Goal: Find specific page/section: Find specific page/section

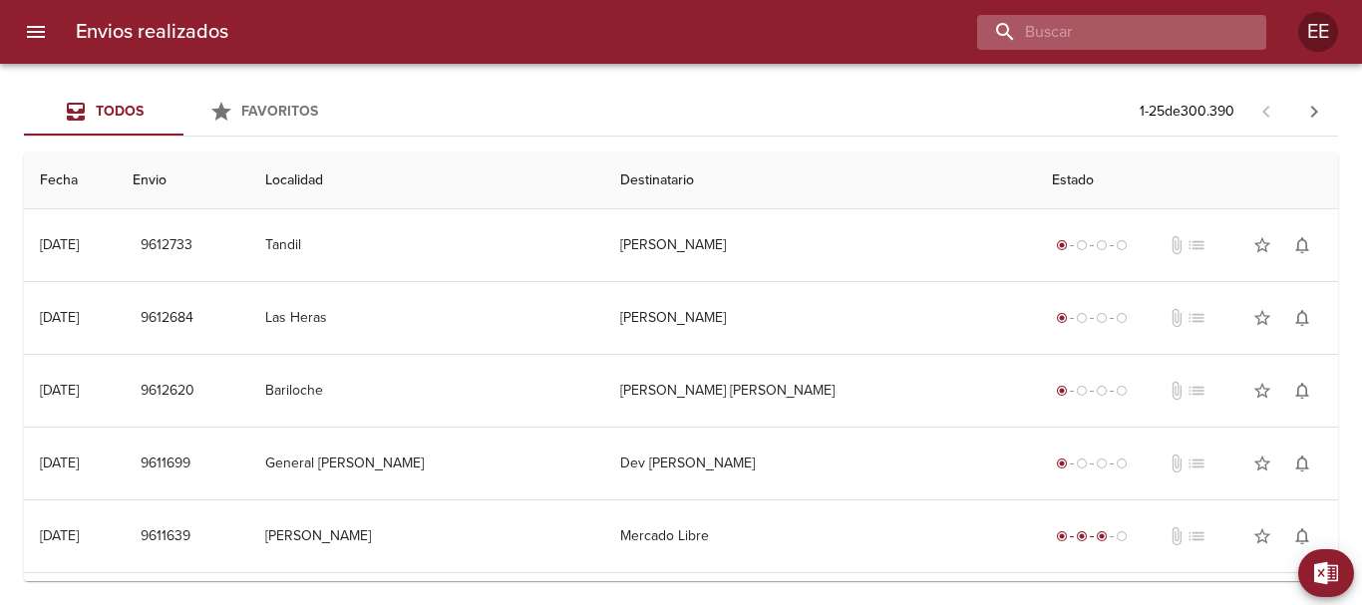
click at [1151, 48] on input "buscar" at bounding box center [1104, 32] width 255 height 35
paste input "[PERSON_NAME]"
type input "[PERSON_NAME]"
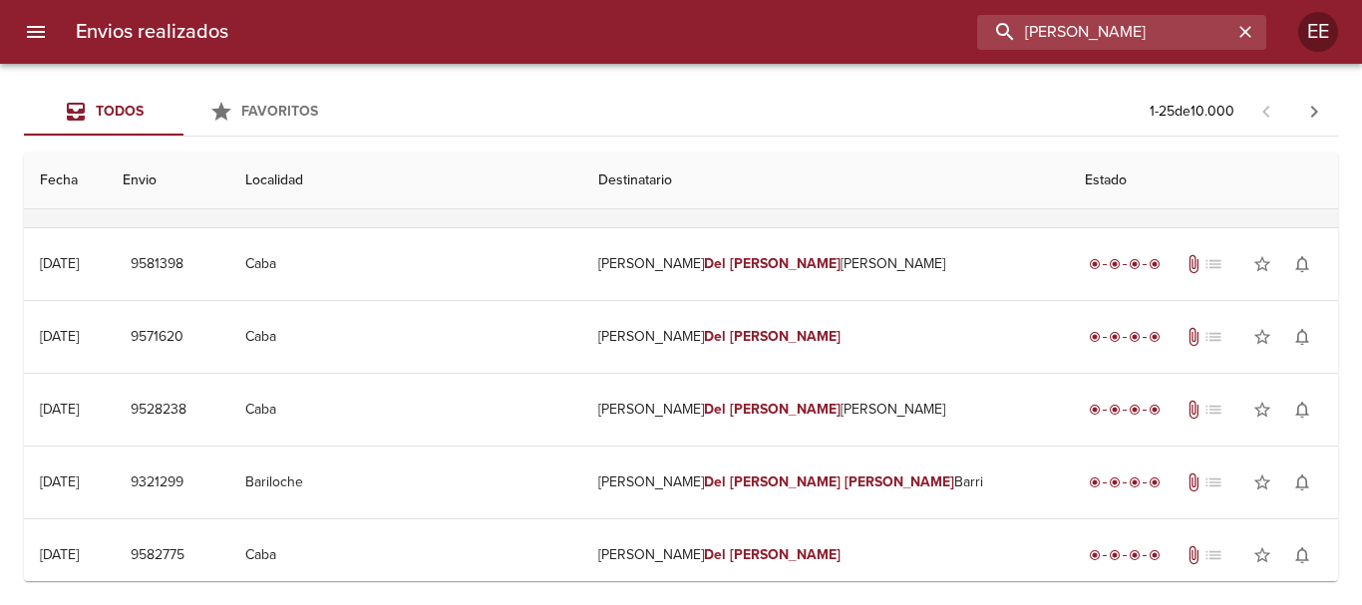
scroll to position [399, 0]
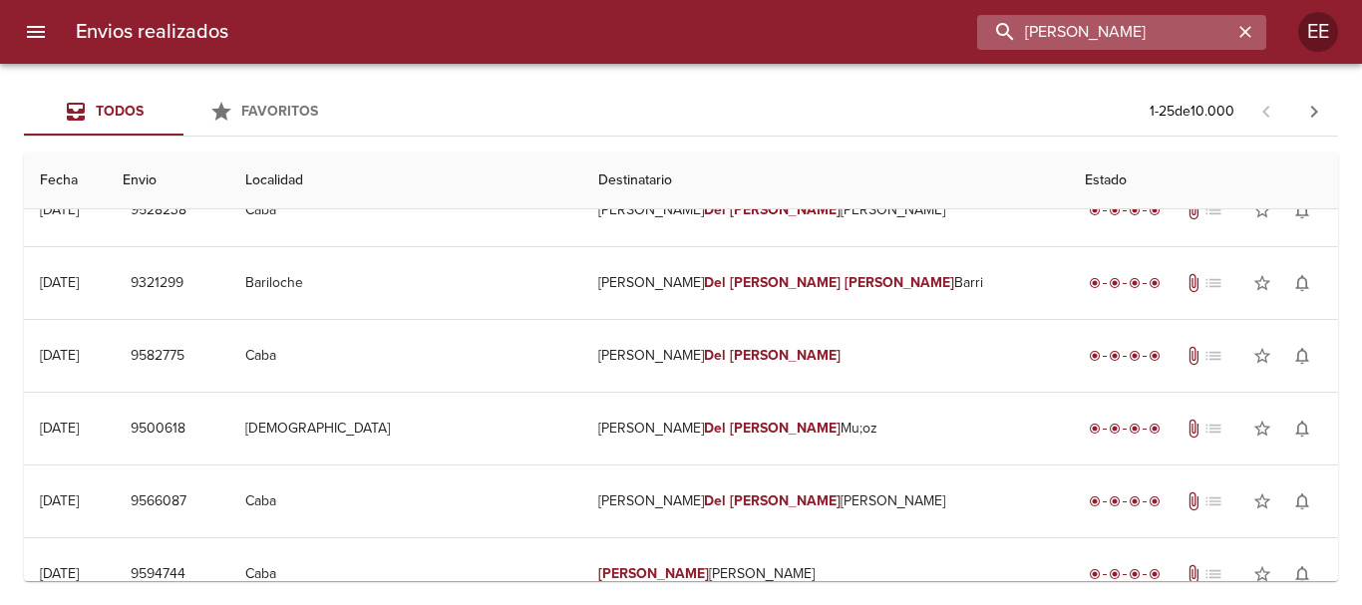
click at [1090, 42] on input "[PERSON_NAME]" at bounding box center [1104, 32] width 255 height 35
click at [1215, 32] on input "[PERSON_NAME]" at bounding box center [1104, 32] width 255 height 35
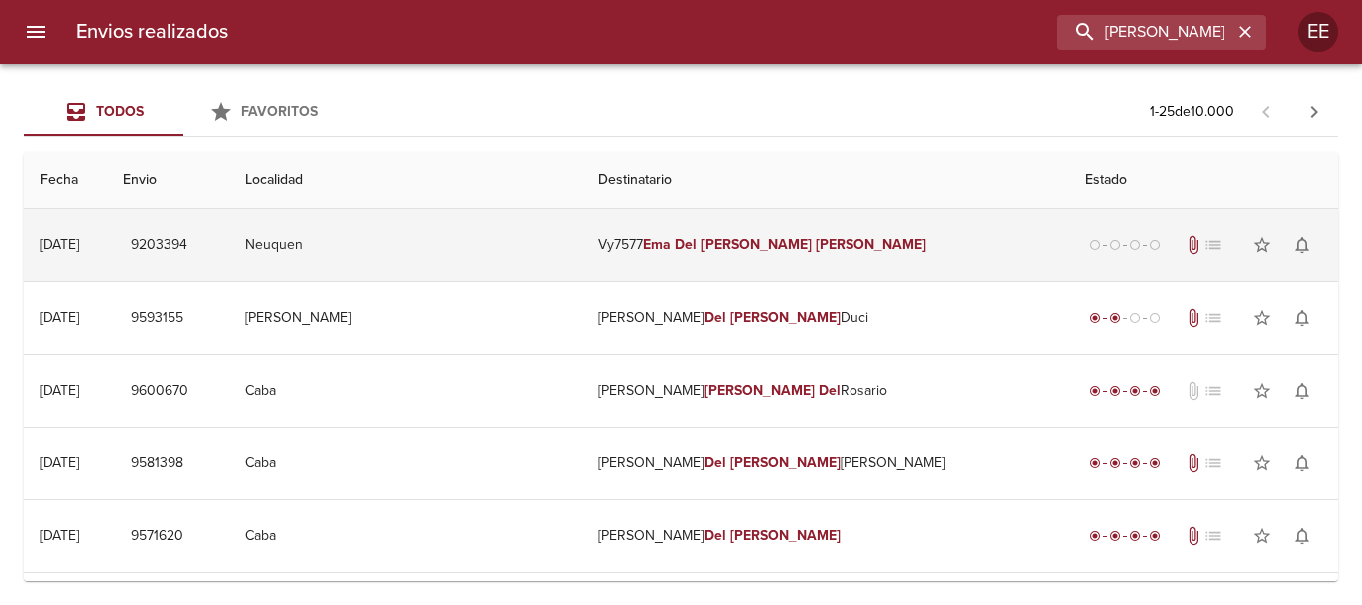
click at [801, 264] on td "Vy7577 [PERSON_NAME]" at bounding box center [825, 245] width 486 height 72
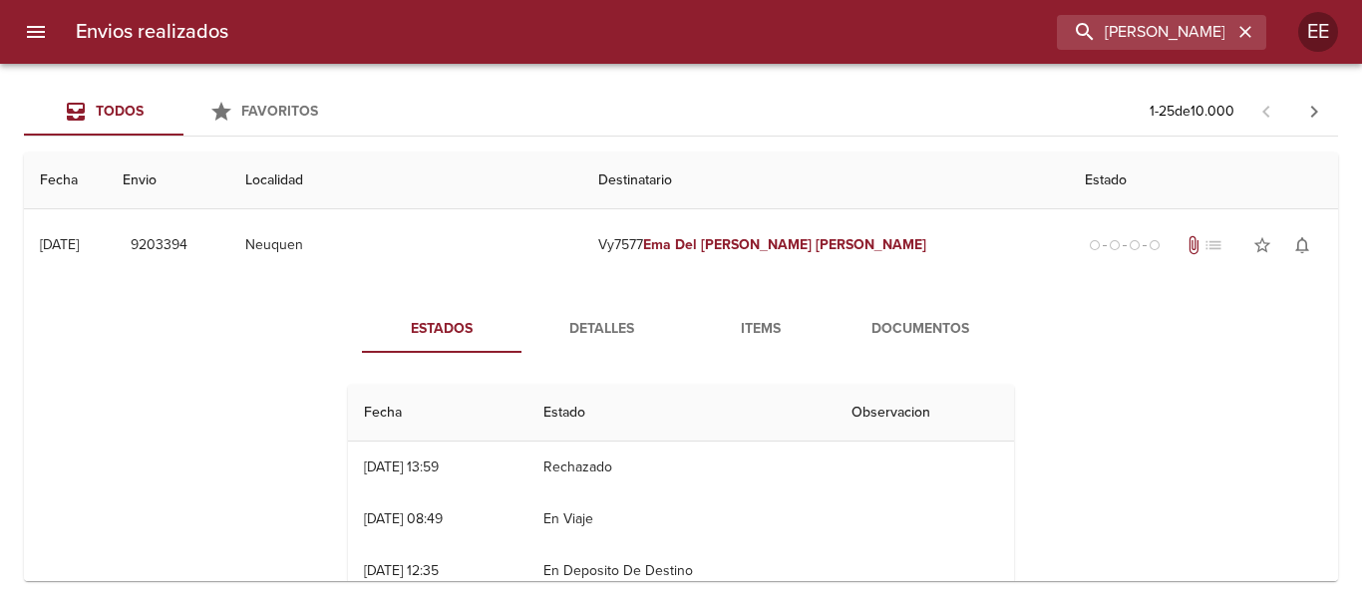
click at [926, 336] on span "Documentos" at bounding box center [920, 329] width 136 height 25
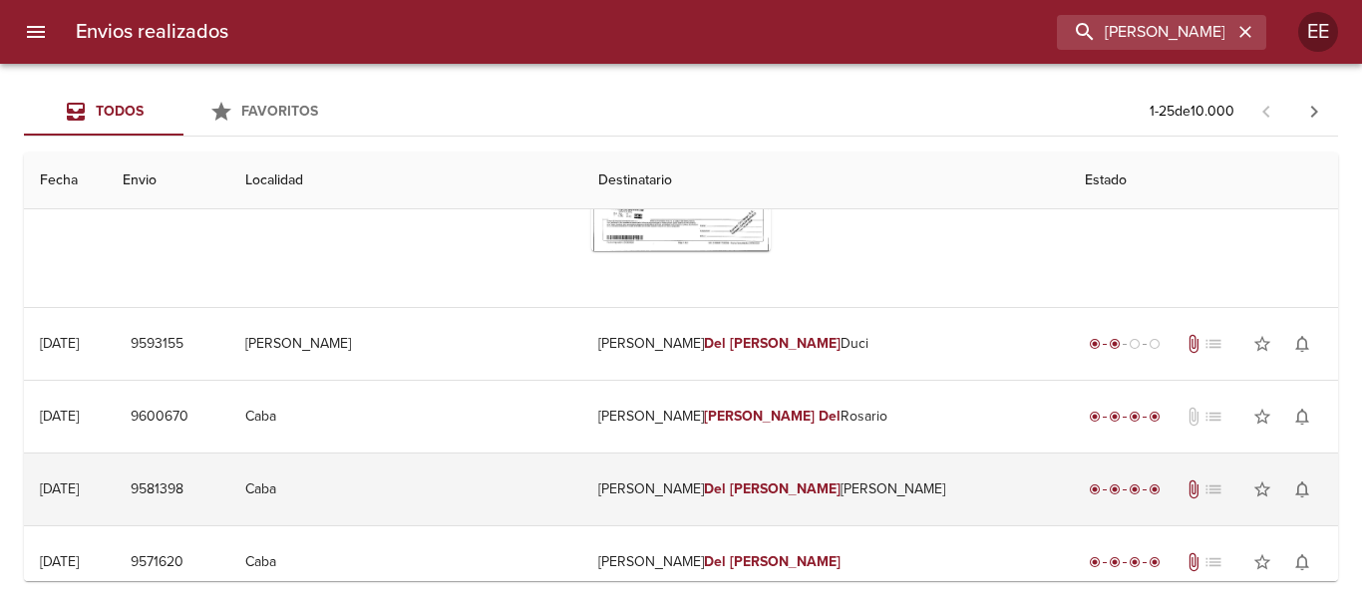
scroll to position [100, 0]
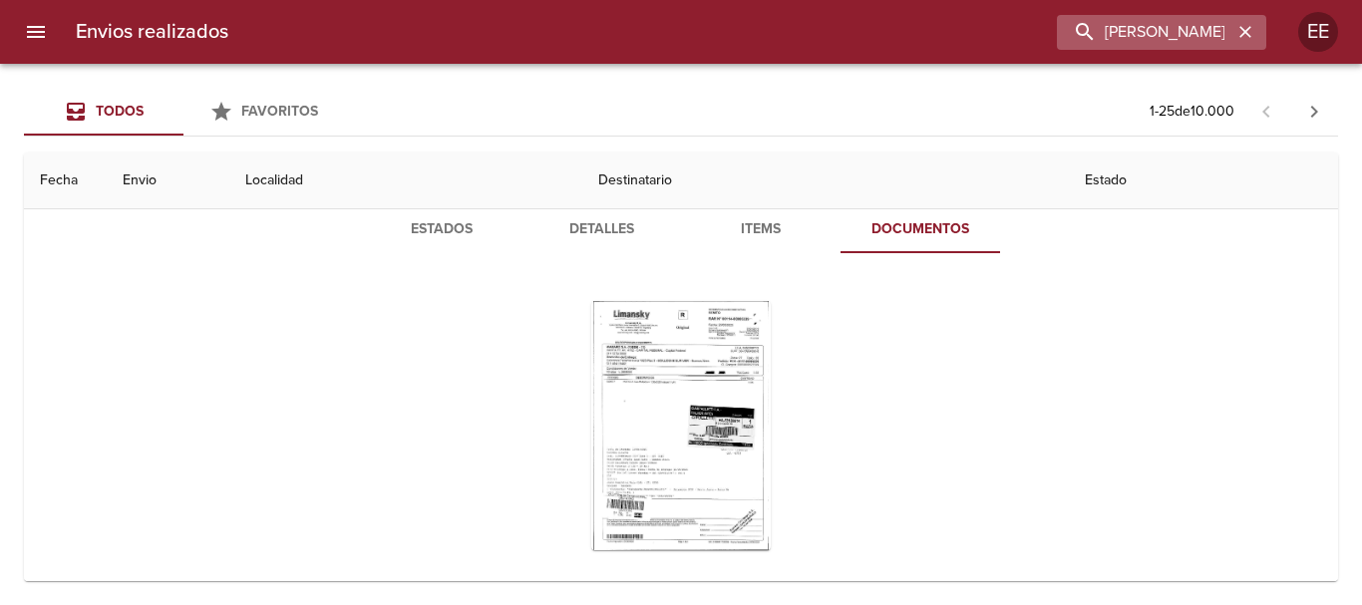
click at [1254, 32] on icon "button" at bounding box center [1245, 32] width 20 height 20
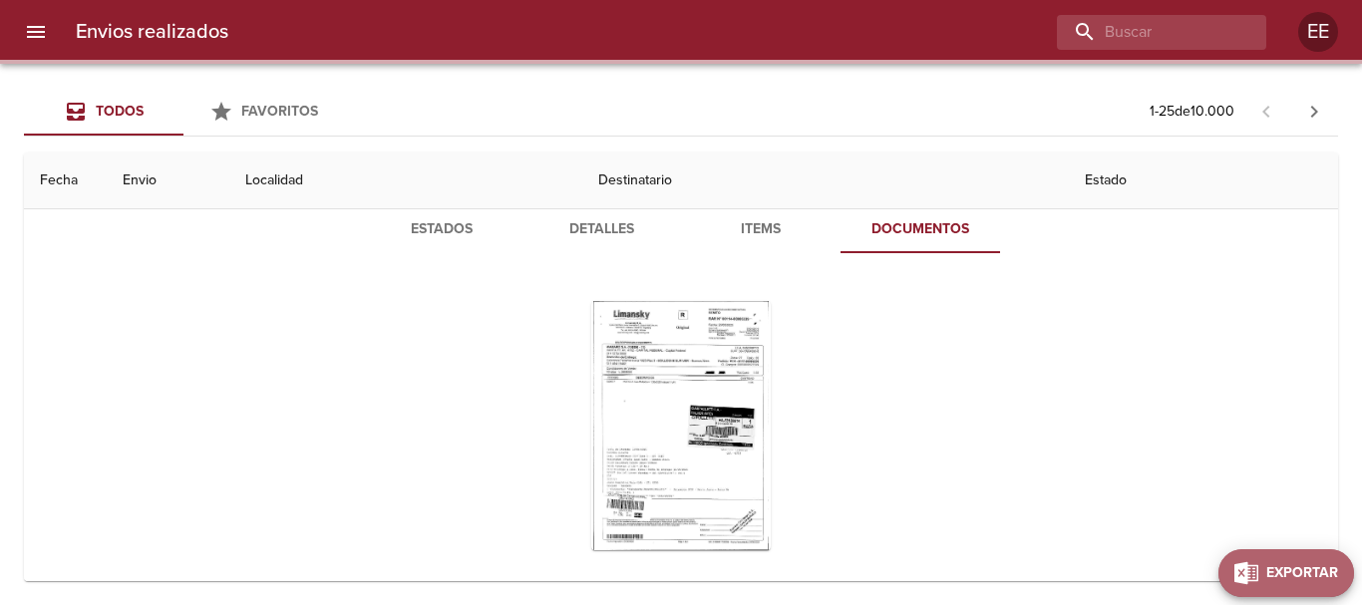
click at [1322, 563] on span "Exportar" at bounding box center [1302, 573] width 72 height 25
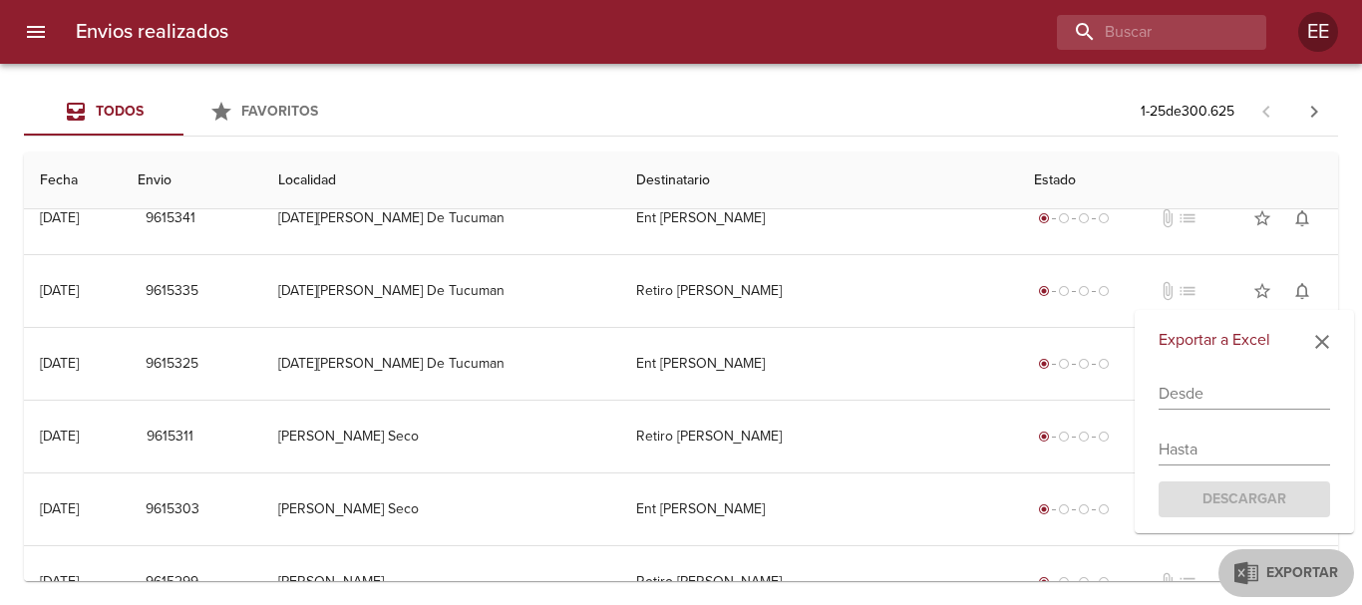
scroll to position [0, 0]
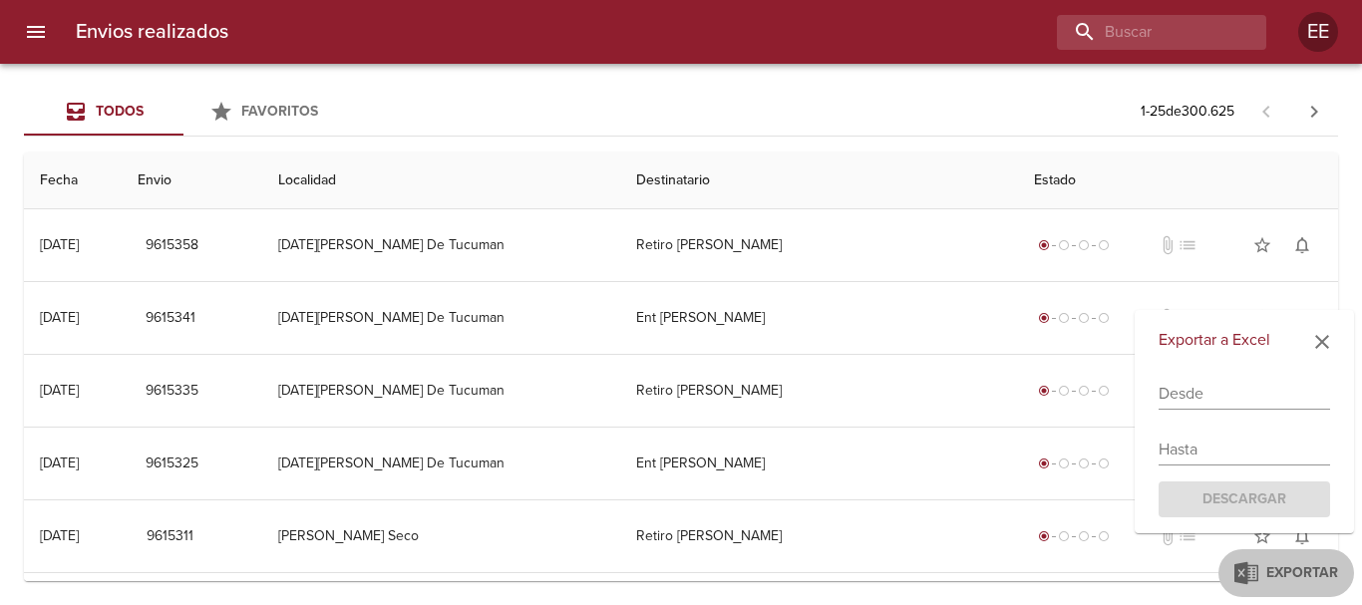
click at [1173, 402] on input "text" at bounding box center [1243, 394] width 171 height 32
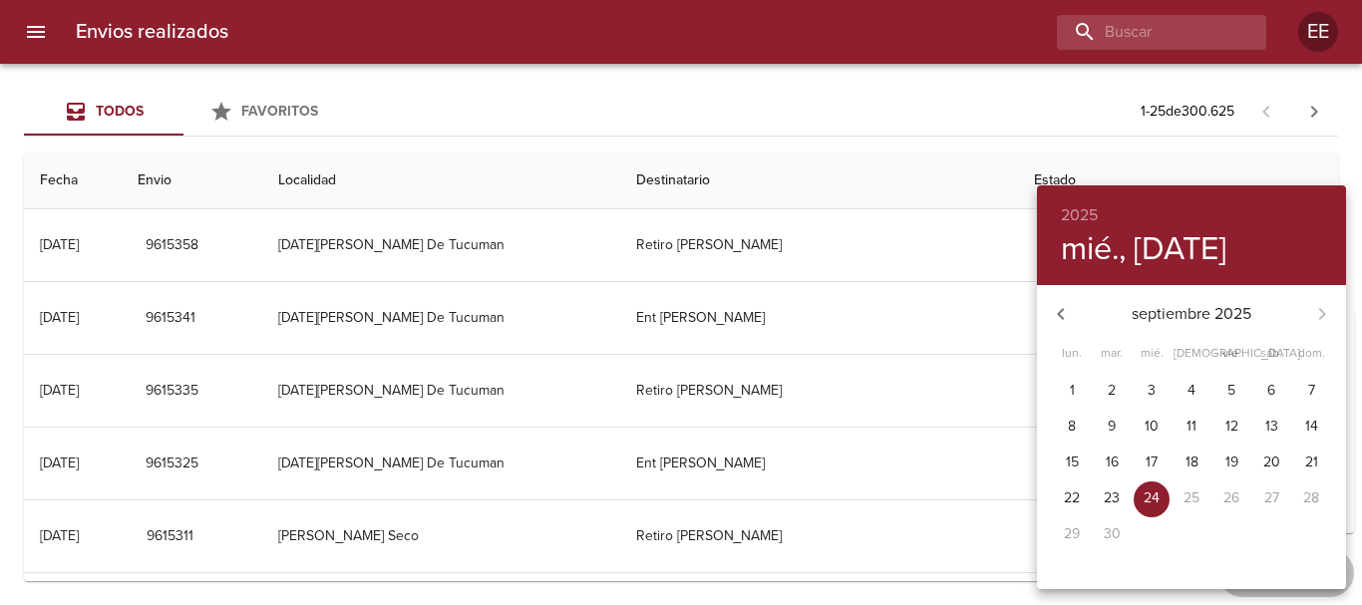
click at [1115, 427] on p "9" at bounding box center [1111, 427] width 8 height 20
type input "[DATE]"
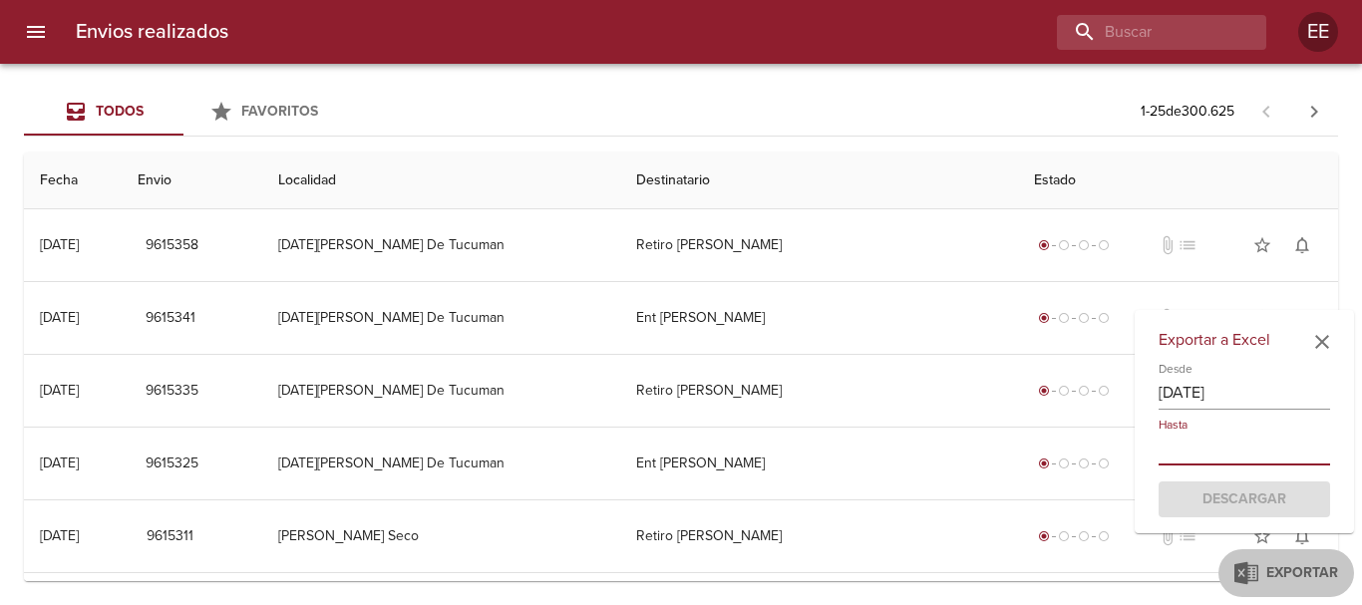
click at [1197, 449] on input "text" at bounding box center [1243, 450] width 171 height 32
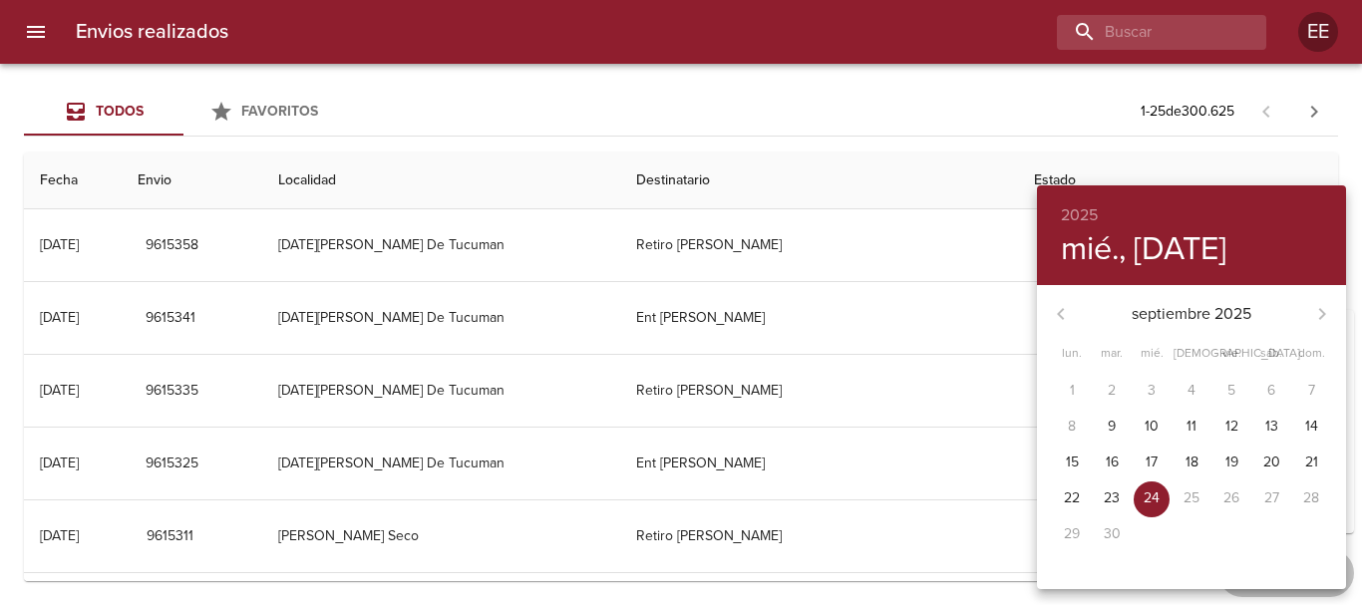
click at [1235, 432] on p "12" at bounding box center [1231, 427] width 13 height 20
type input "[DATE]"
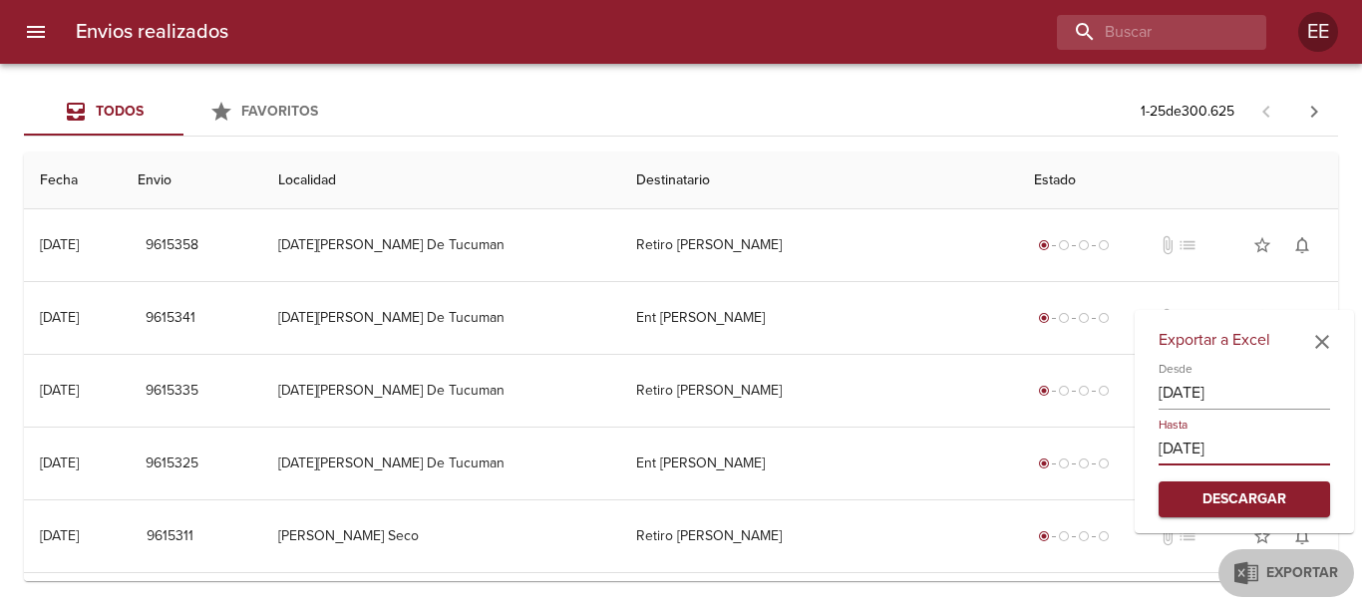
click at [1248, 503] on span "Descargar" at bounding box center [1244, 499] width 140 height 25
